Goal: Book appointment/travel/reservation

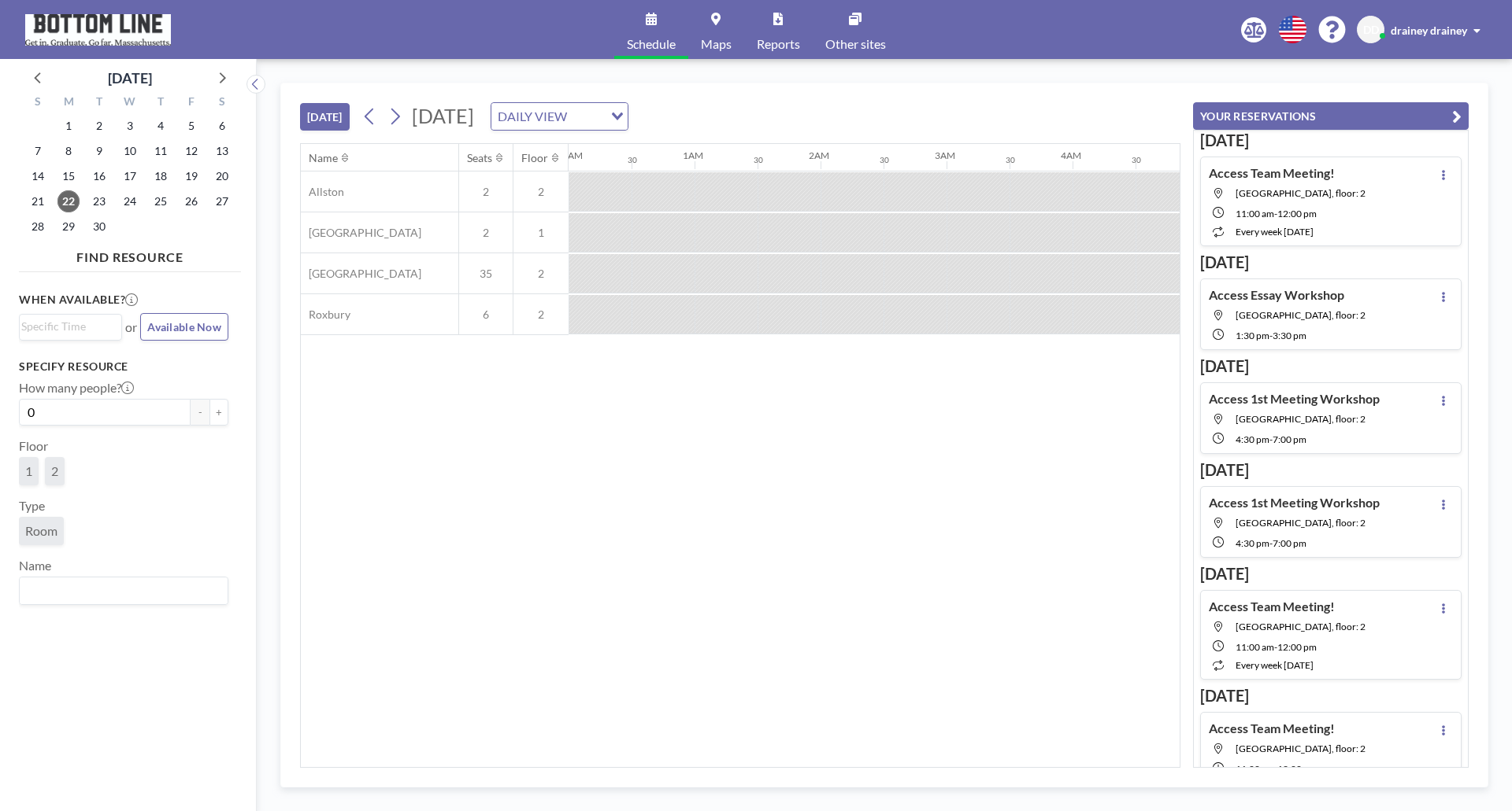
scroll to position [0, 1449]
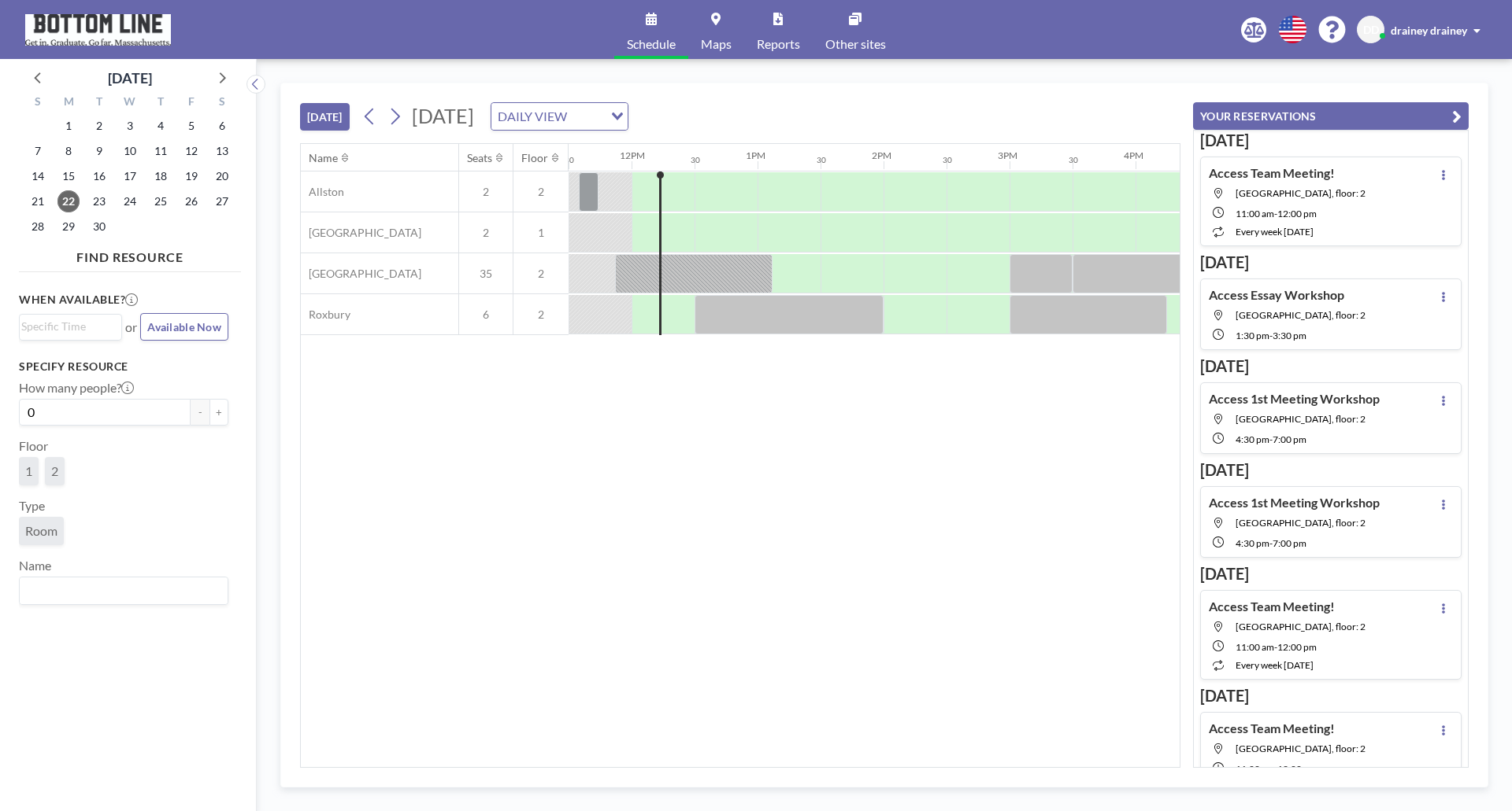
click at [323, 123] on button "[DATE]" at bounding box center [325, 116] width 49 height 28
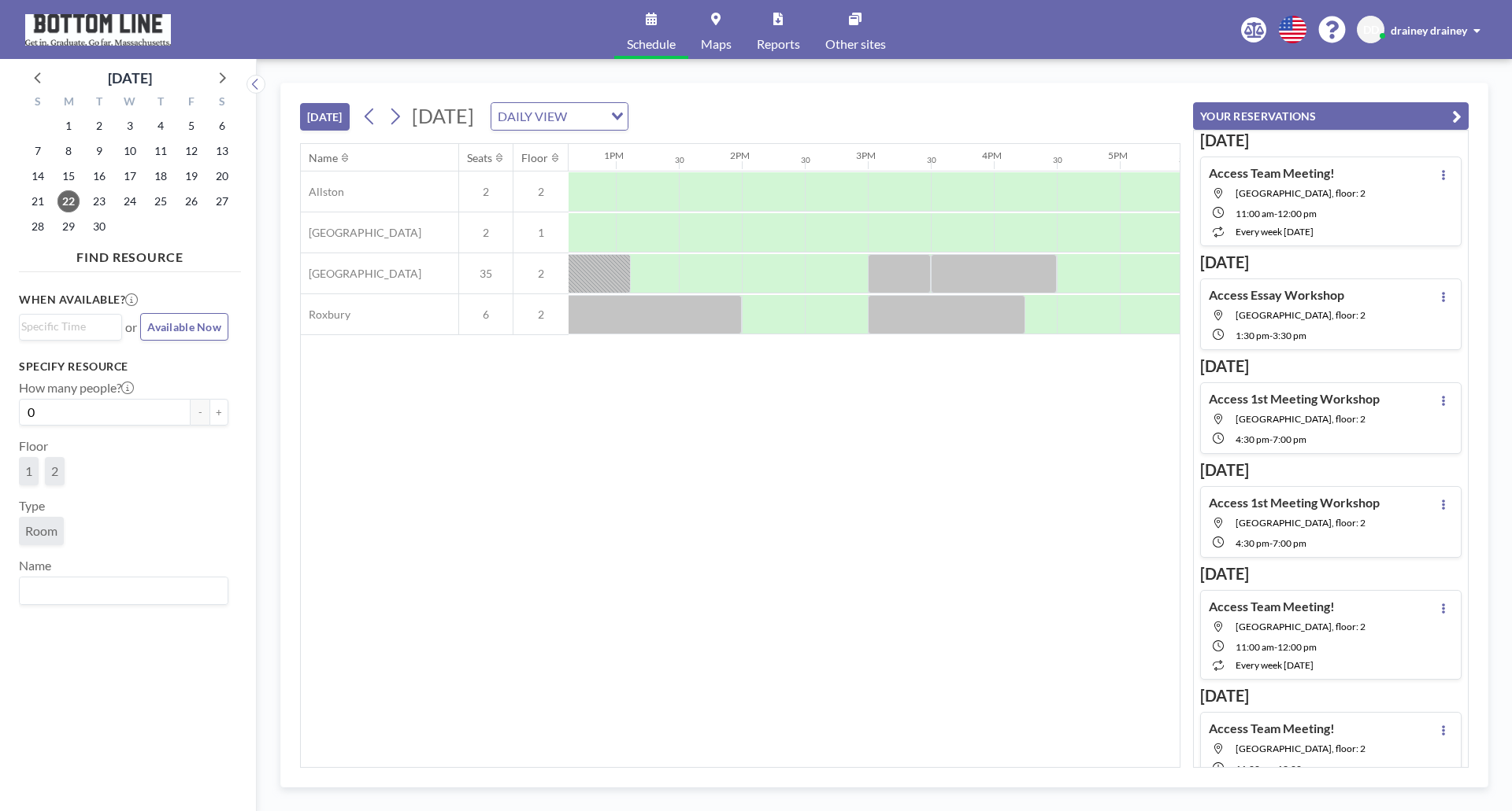
scroll to position [0, 1593]
click at [651, 201] on div at bounding box center [644, 191] width 63 height 39
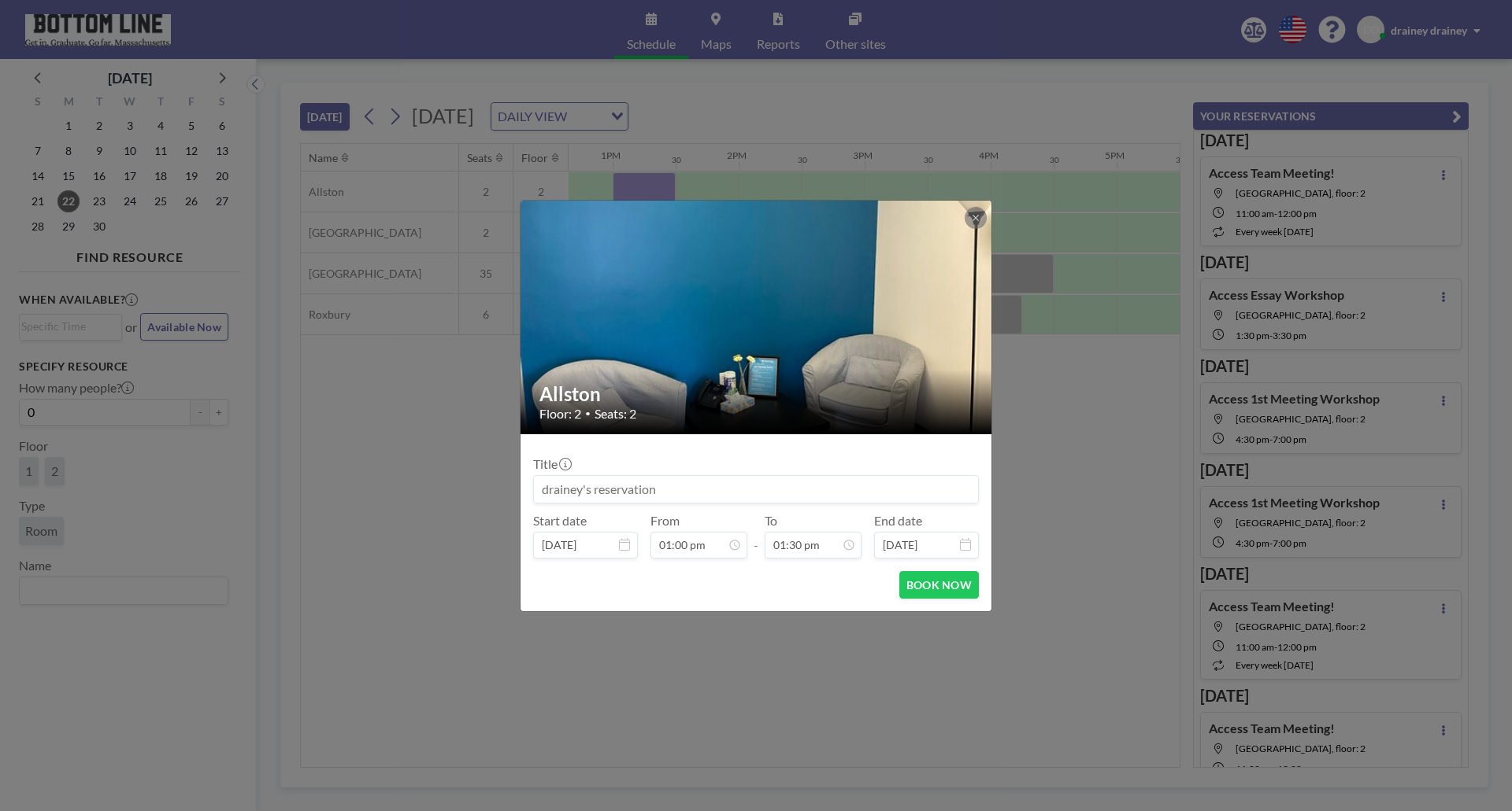
click at [661, 485] on input at bounding box center [756, 490] width 444 height 27
drag, startPoint x: 661, startPoint y: 485, endPoint x: 843, endPoint y: 544, distance: 191.3
click at [843, 544] on div "Title [PERSON_NAME]'s Onboarding Start date [DATE] From 01:00 pm - To 01:30 pm …" at bounding box center [756, 502] width 445 height 112
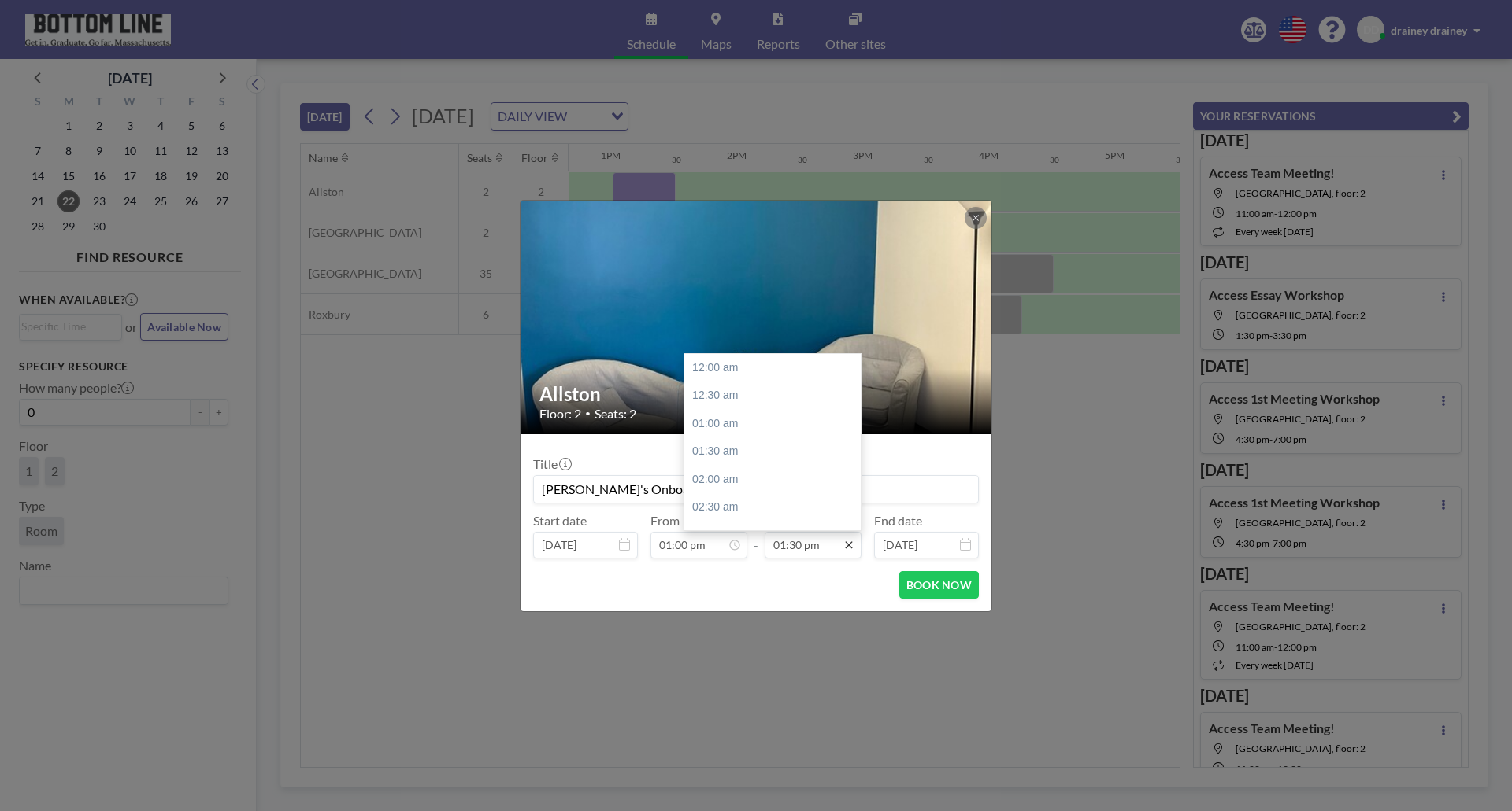
type input "[PERSON_NAME]'s Onboarding"
click at [843, 544] on icon at bounding box center [849, 545] width 13 height 13
click at [835, 551] on input "01:30 pm" at bounding box center [812, 545] width 97 height 27
click at [752, 407] on div "02:00 pm" at bounding box center [776, 396] width 184 height 29
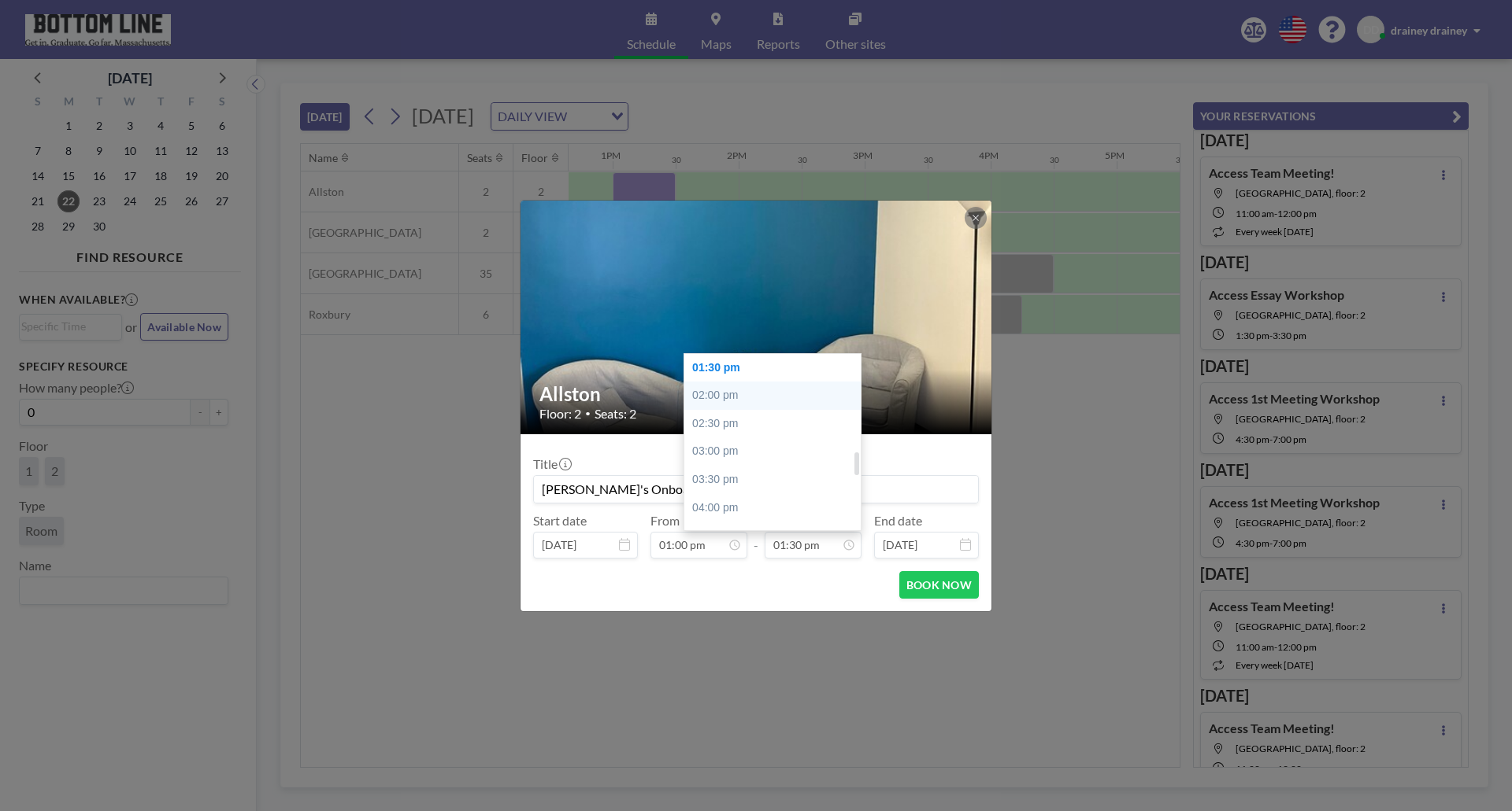
type input "02:00 pm"
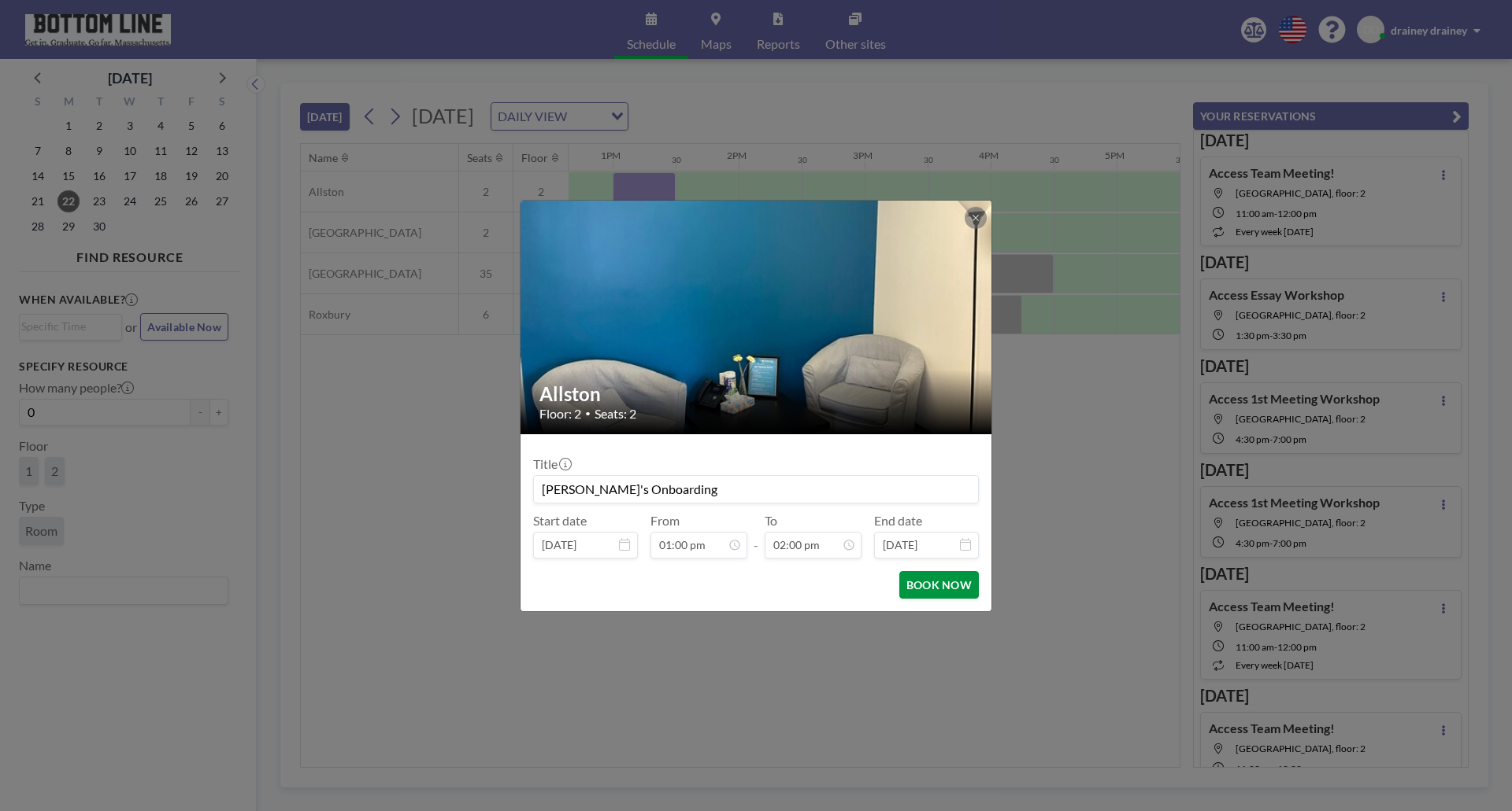
click at [951, 592] on button "BOOK NOW" at bounding box center [939, 585] width 80 height 28
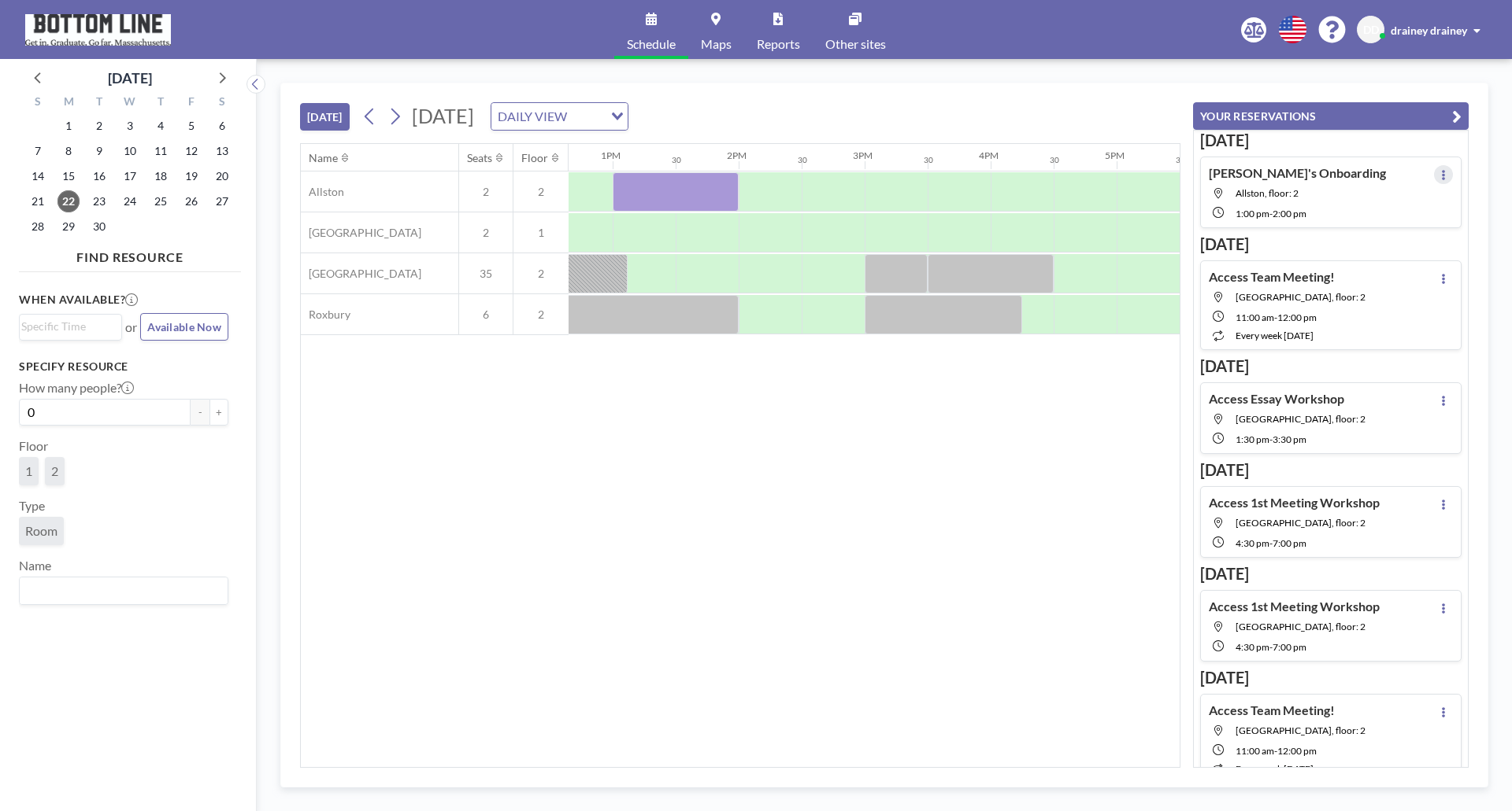
click at [1440, 170] on icon at bounding box center [1443, 175] width 6 height 10
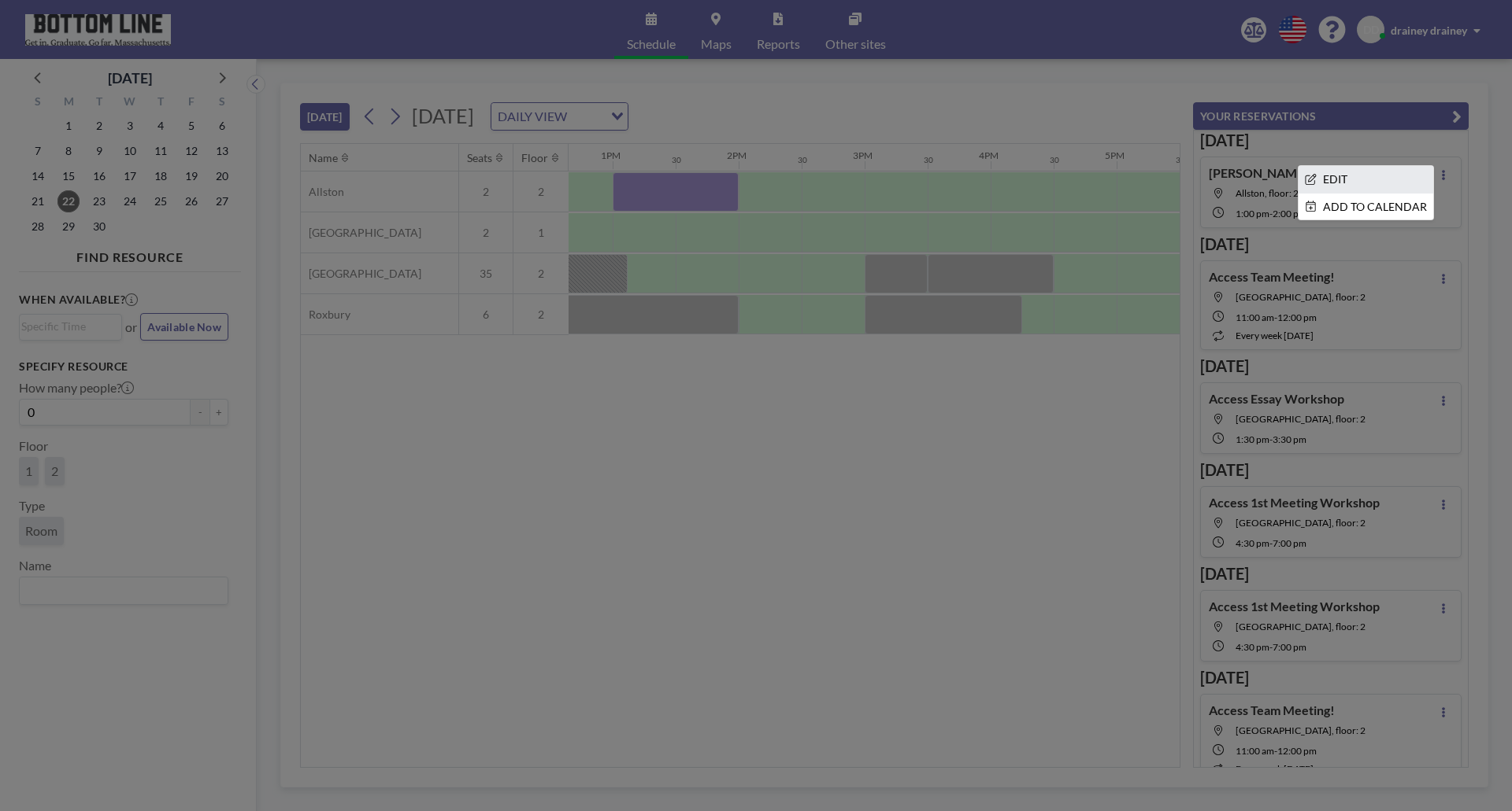
click at [1366, 180] on li "EDIT" at bounding box center [1365, 179] width 135 height 27
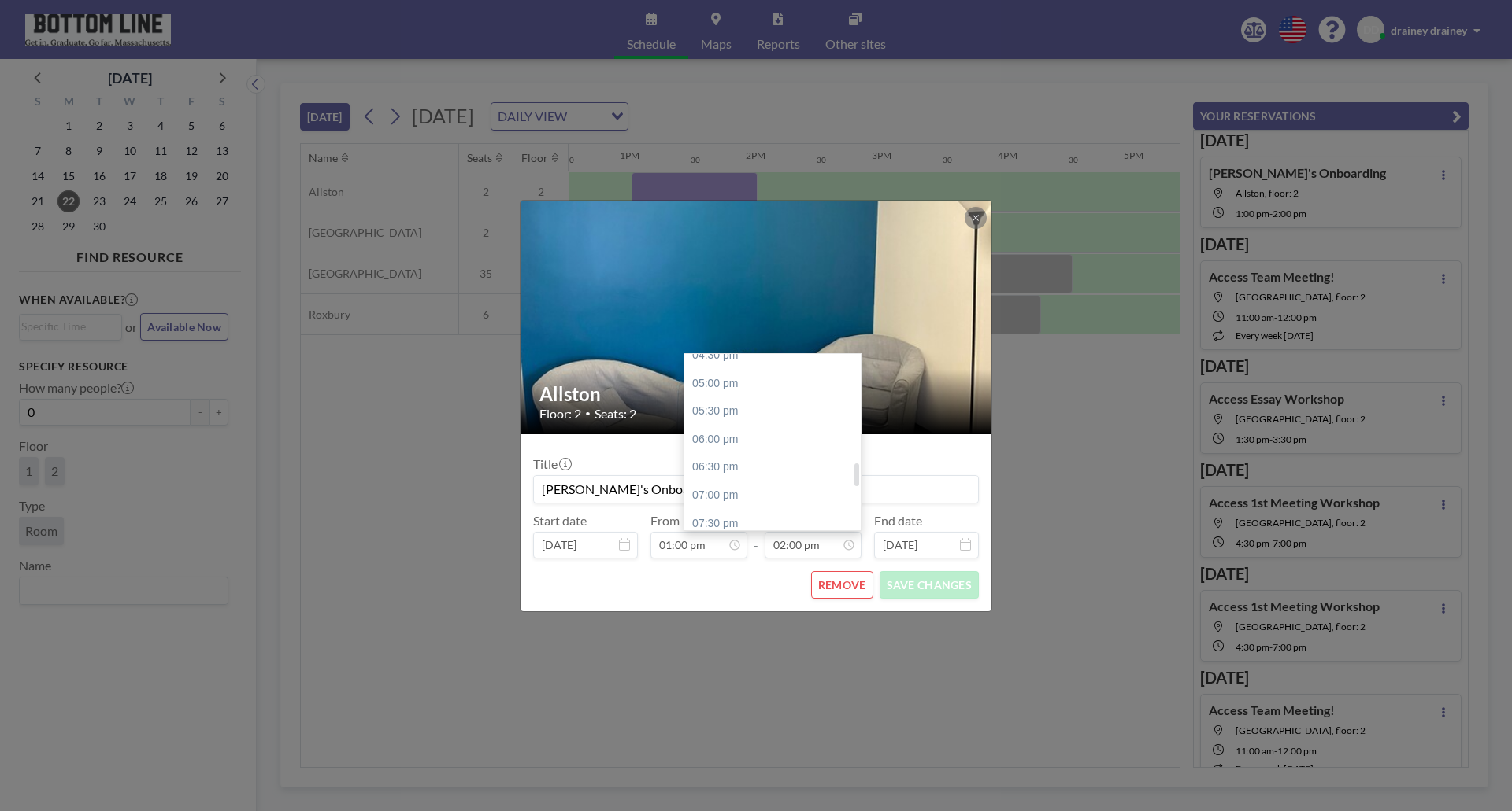
scroll to position [942, 0]
click at [755, 380] on div "05:00 pm" at bounding box center [776, 379] width 184 height 29
type input "05:00 pm"
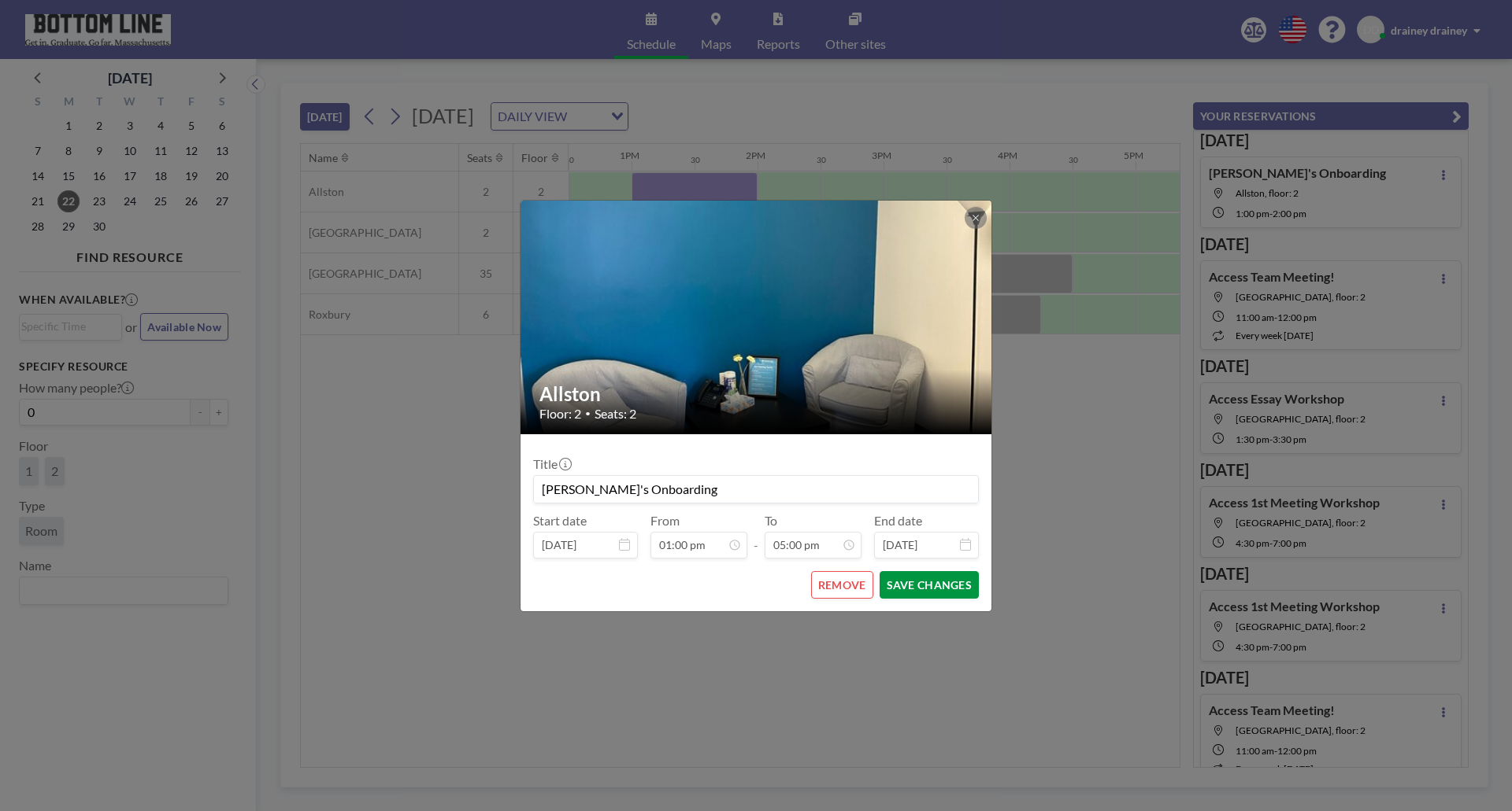
click at [934, 584] on button "SAVE CHANGES" at bounding box center [929, 585] width 99 height 28
